Goal: Check status: Check status

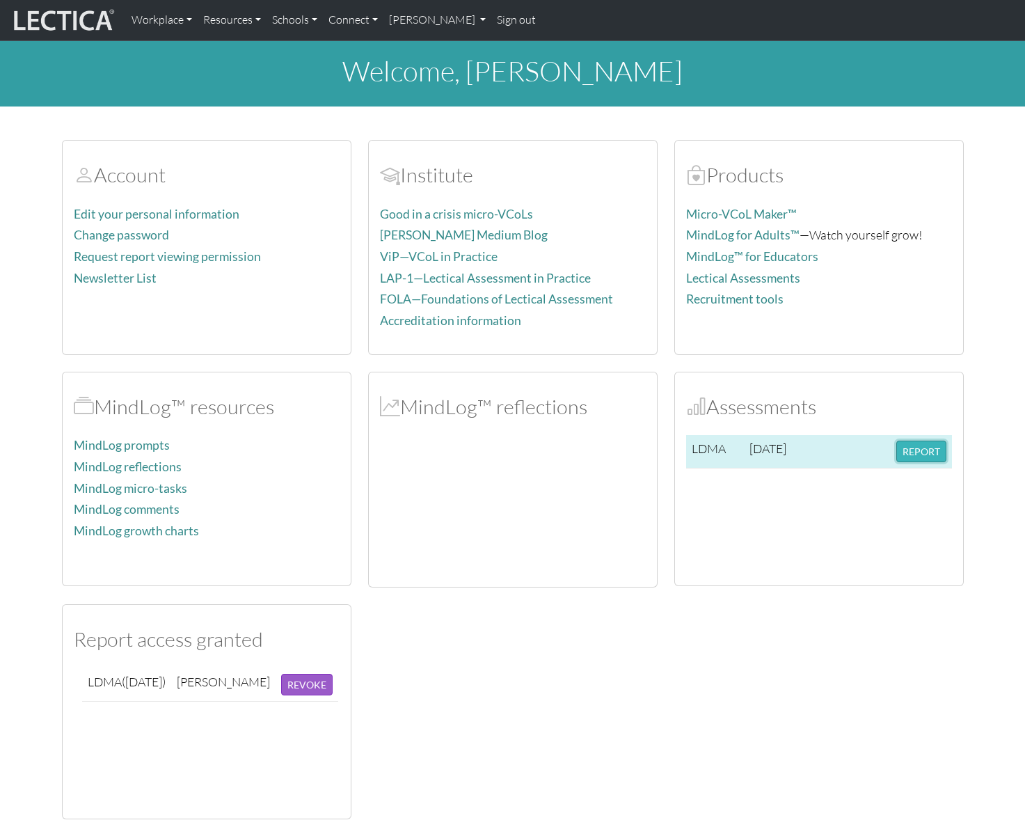
click at [929, 450] on button "REPORT" at bounding box center [921, 451] width 50 height 22
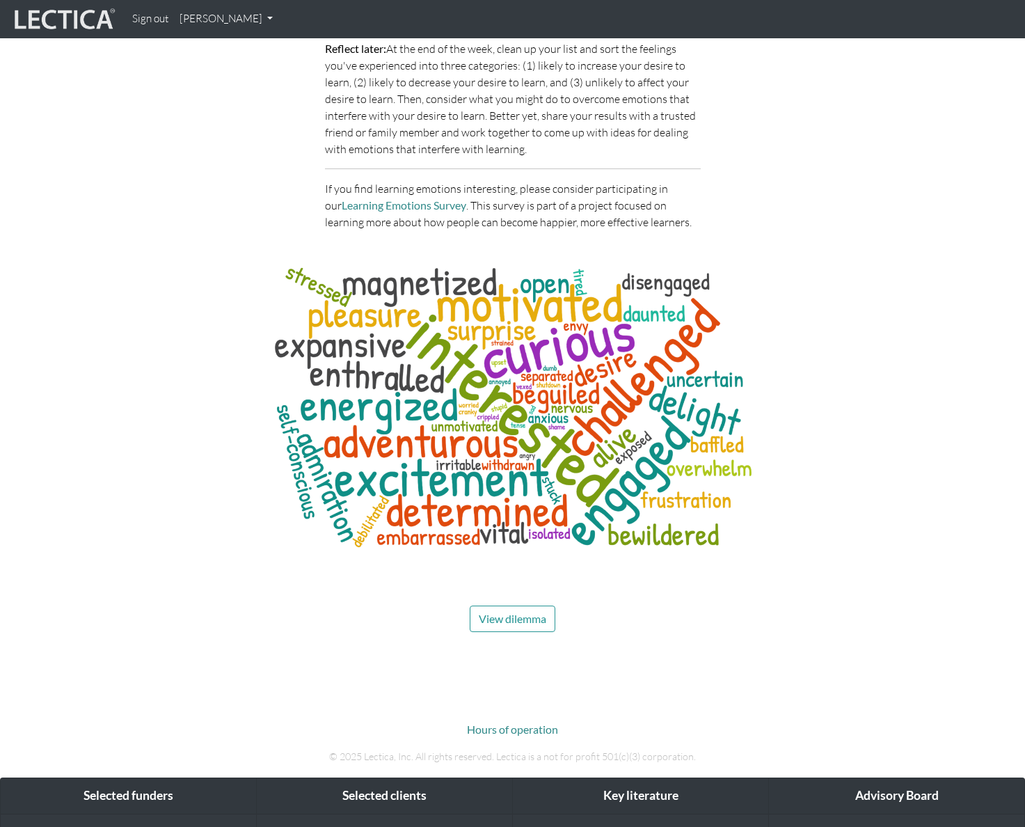
scroll to position [6413, 0]
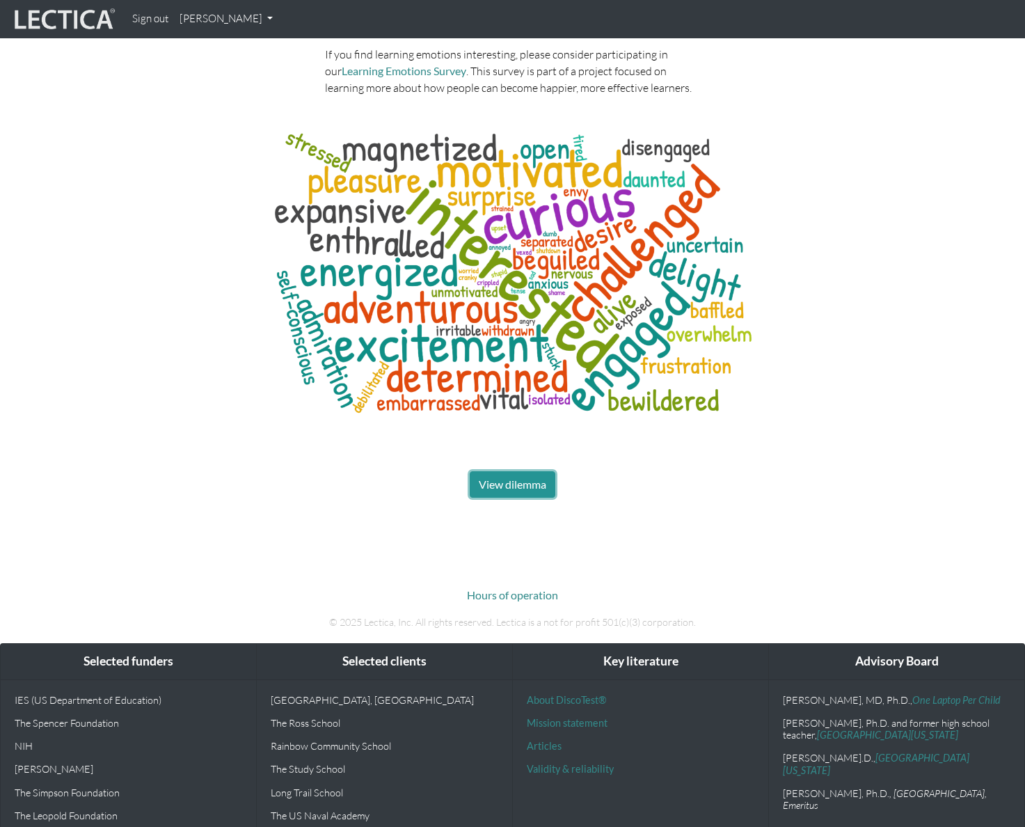
click at [521, 477] on span "View dilemma" at bounding box center [512, 483] width 67 height 13
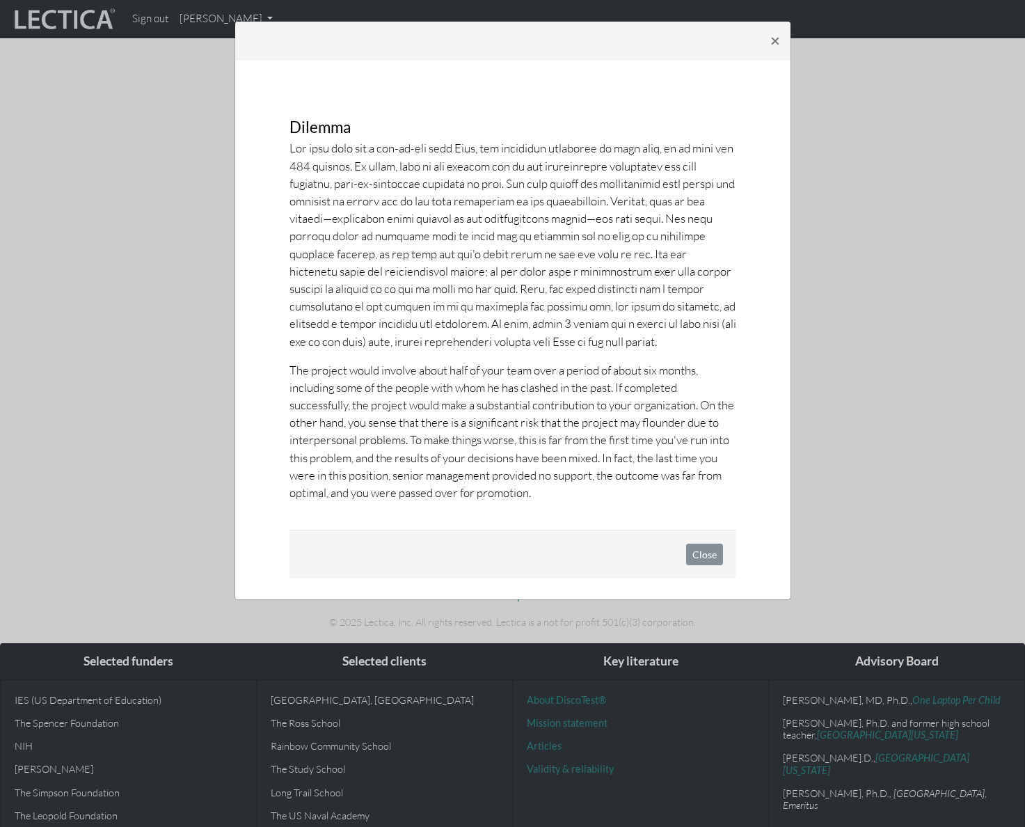
click at [847, 369] on div "× Dilemma The project would involve about half of your team over a period of ab…" at bounding box center [512, 413] width 1025 height 827
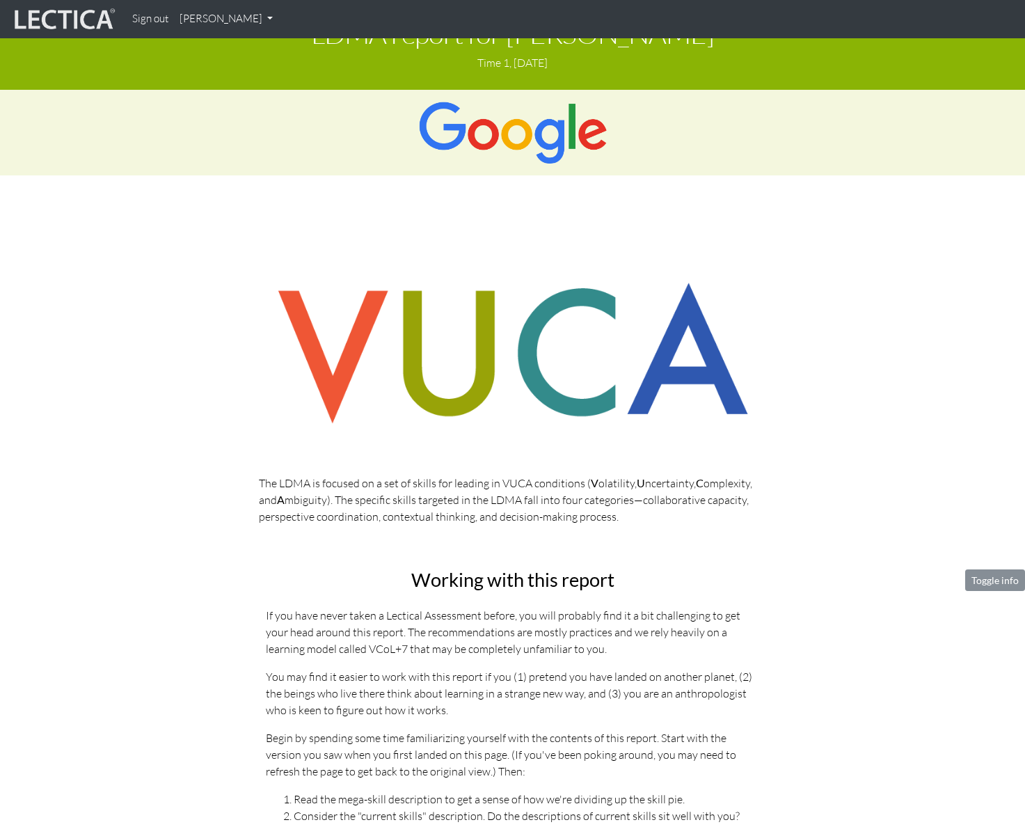
scroll to position [29, 0]
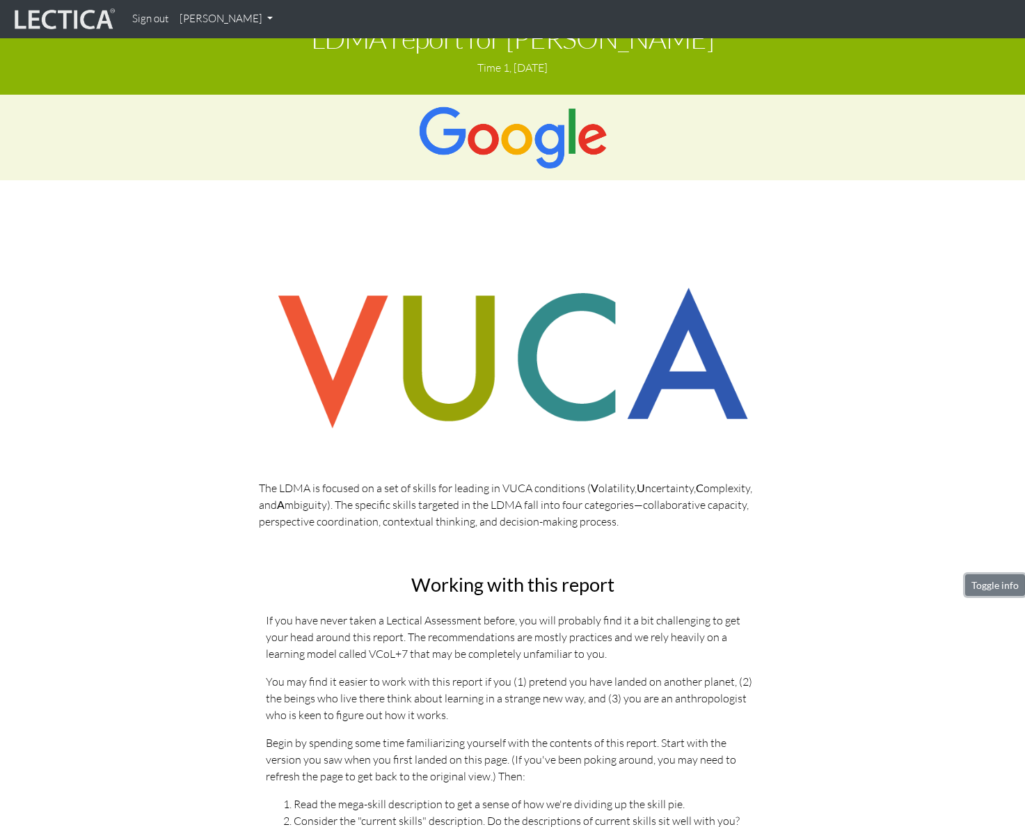
click at [983, 588] on button "Toggle info" at bounding box center [995, 585] width 60 height 22
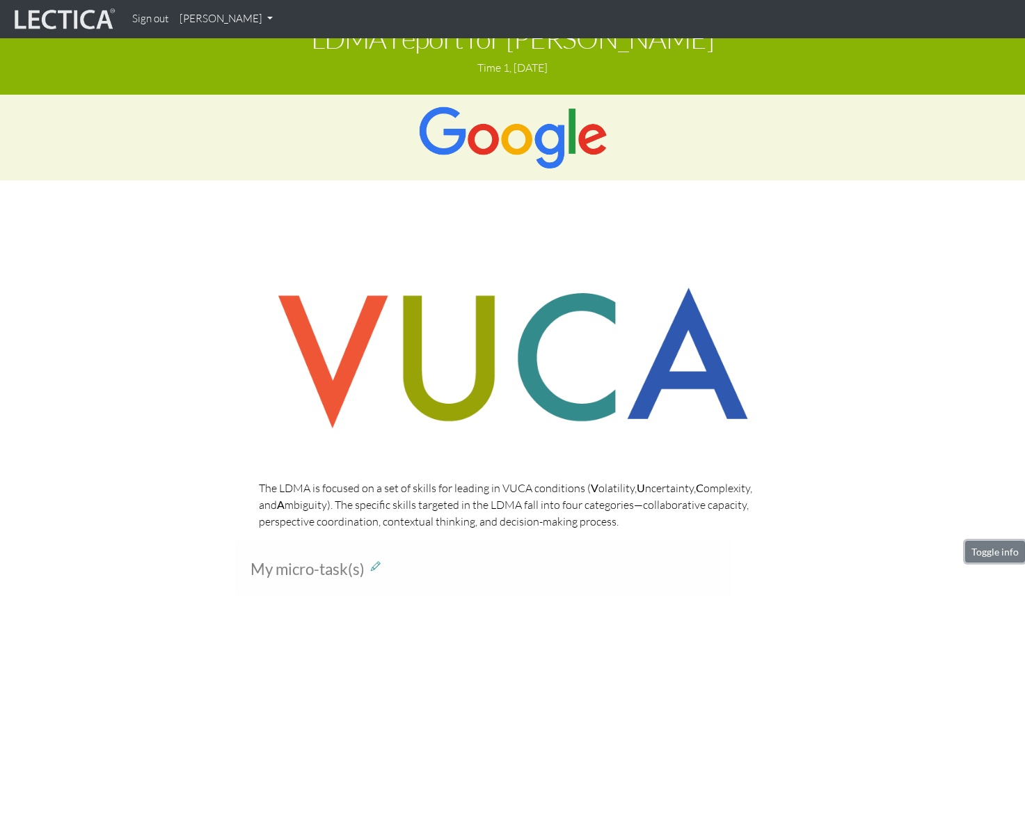
click at [986, 555] on button "Toggle info" at bounding box center [995, 552] width 60 height 22
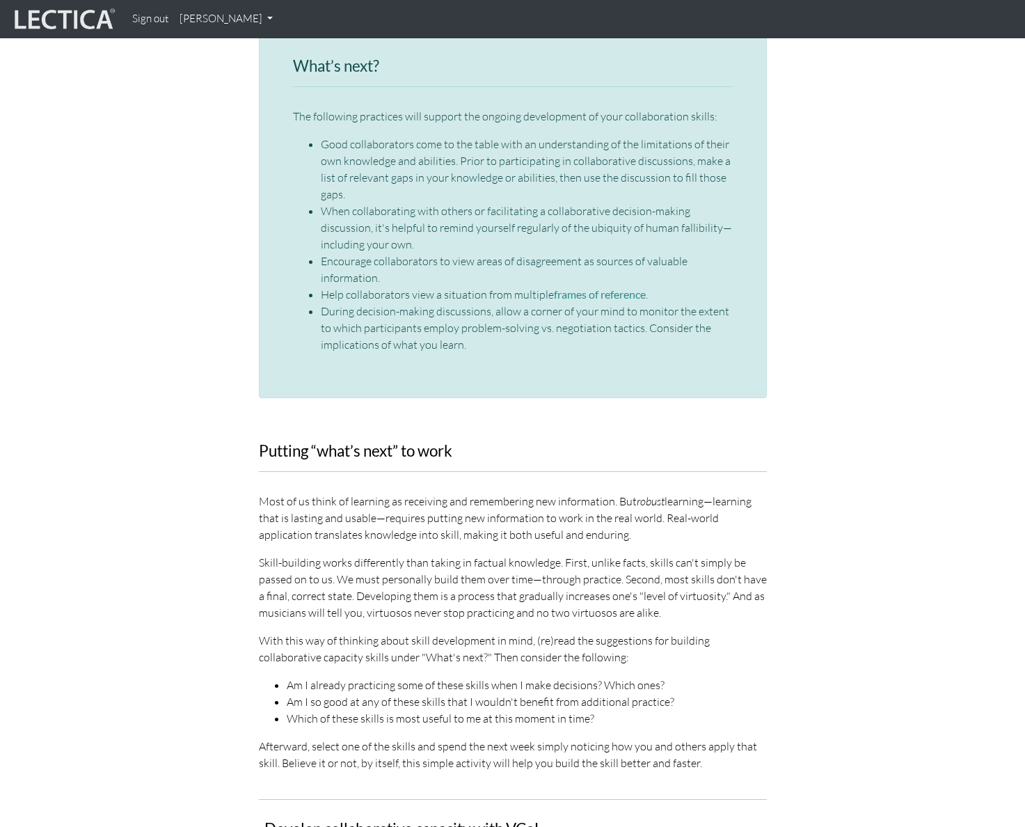
scroll to position [2138, 0]
